Goal: Transaction & Acquisition: Purchase product/service

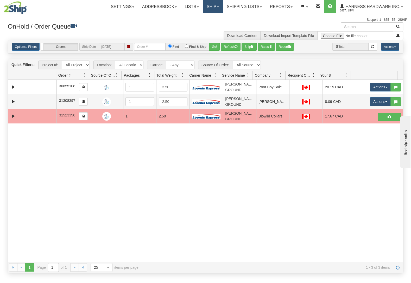
click at [209, 6] on link "Ship" at bounding box center [213, 6] width 20 height 13
click at [203, 18] on link "Ship Screen" at bounding box center [198, 18] width 47 height 7
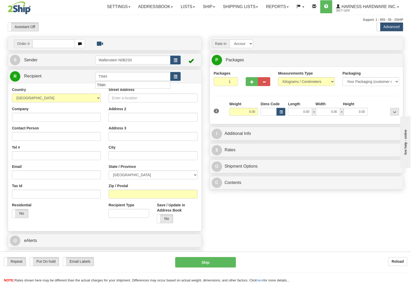
type input "TINH"
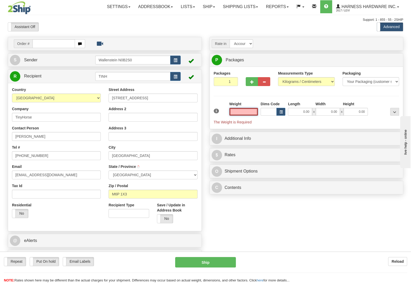
type input "[GEOGRAPHIC_DATA]"
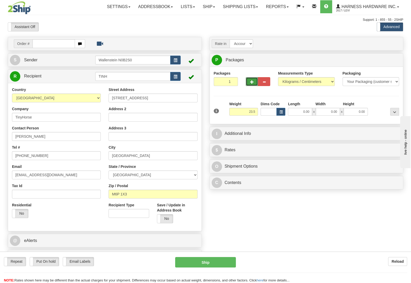
type input "23.50"
click at [252, 83] on span "button" at bounding box center [252, 81] width 4 height 3
radio input "true"
type input "2"
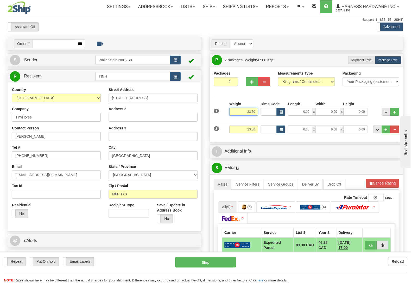
drag, startPoint x: 245, startPoint y: 111, endPoint x: 328, endPoint y: 120, distance: 83.5
click at [258, 116] on input "23.50" at bounding box center [243, 112] width 29 height 8
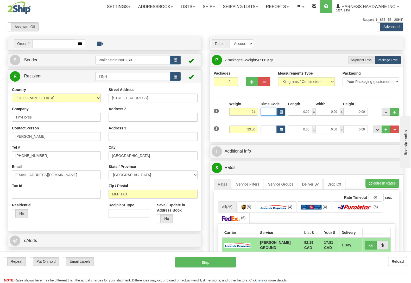
type input "21.00"
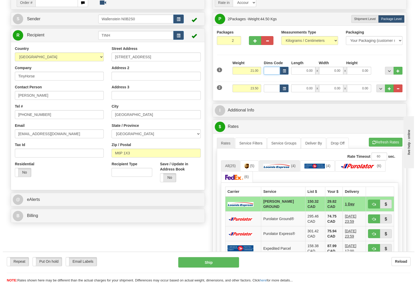
scroll to position [55, 0]
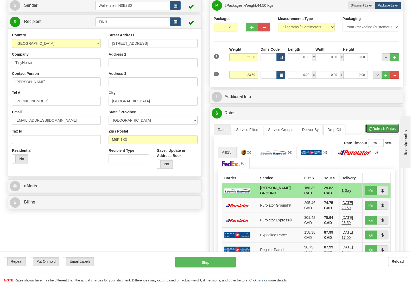
click at [380, 127] on button "Refresh Rates" at bounding box center [382, 128] width 34 height 9
click at [217, 259] on button "Ship" at bounding box center [205, 262] width 61 height 10
type input "DD"
